Goal: Task Accomplishment & Management: Manage account settings

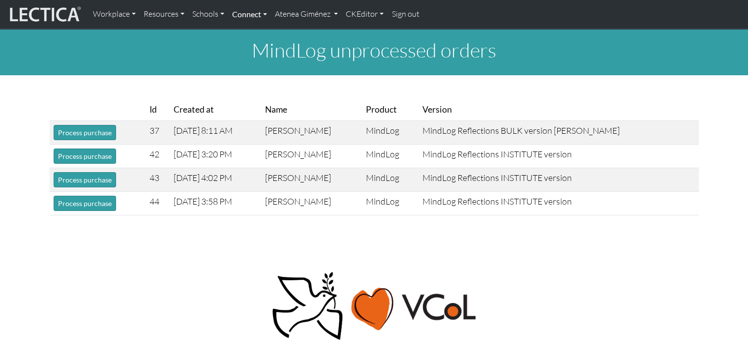
click at [252, 16] on link "Connect" at bounding box center [249, 14] width 43 height 21
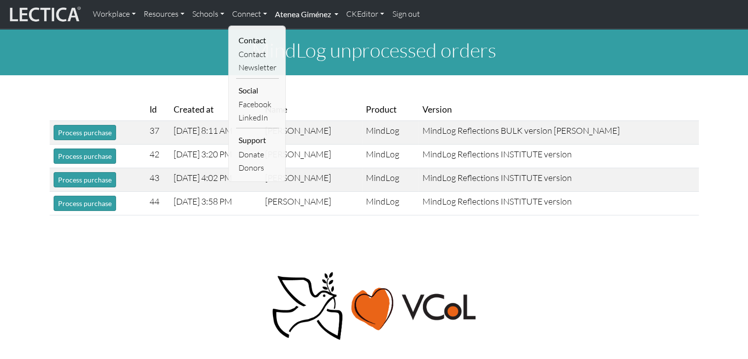
click at [300, 18] on link "Atenea Giménez" at bounding box center [306, 14] width 71 height 21
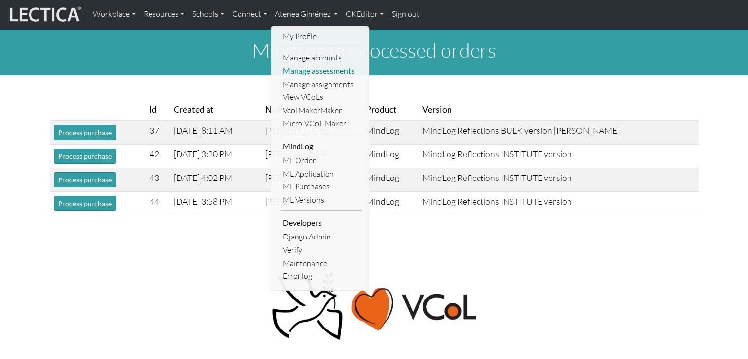
click at [323, 74] on link "Manage assessments" at bounding box center [320, 70] width 81 height 13
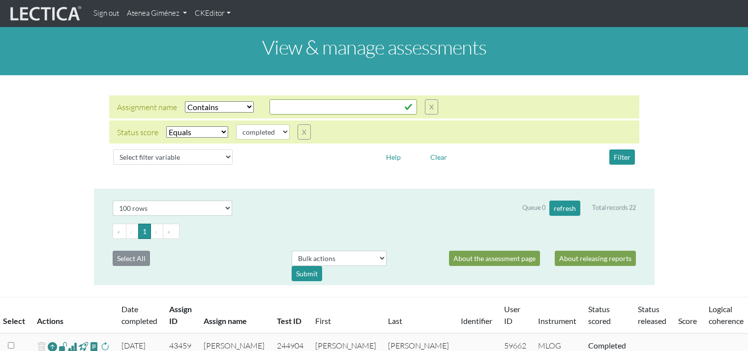
select select "icontains"
select select "100"
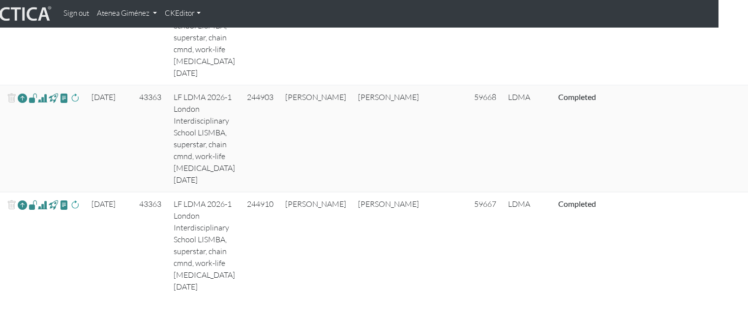
scroll to position [1295, 30]
